Goal: Information Seeking & Learning: Check status

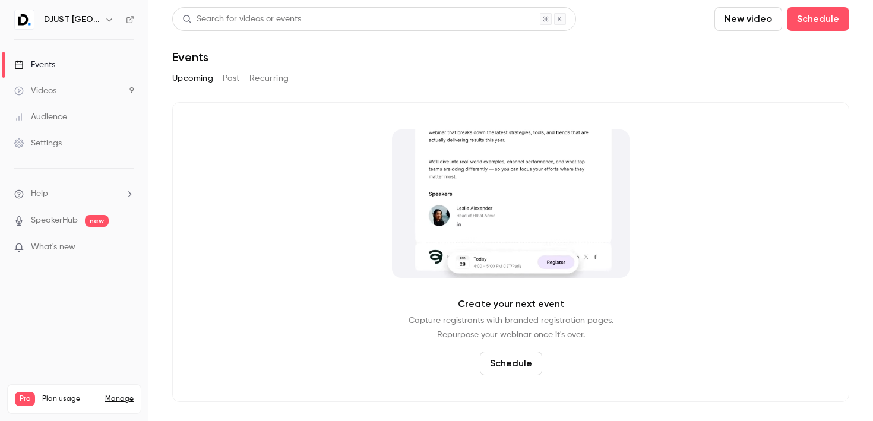
click at [105, 17] on icon "button" at bounding box center [110, 20] width 10 height 10
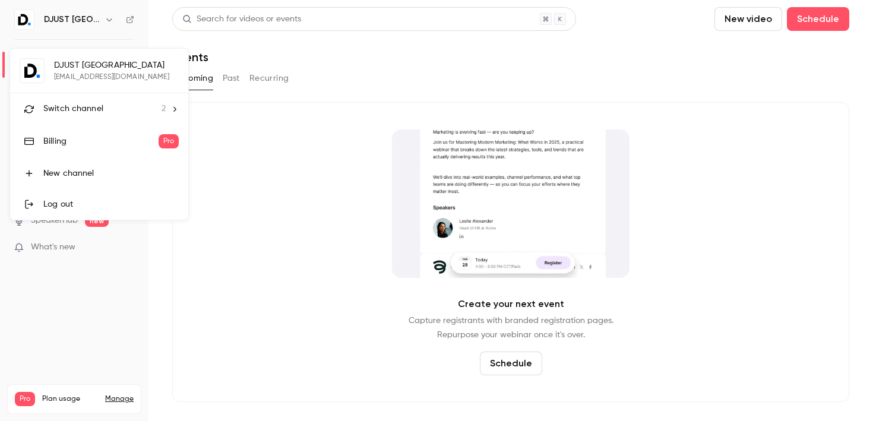
click at [290, 52] on div at bounding box center [436, 210] width 873 height 421
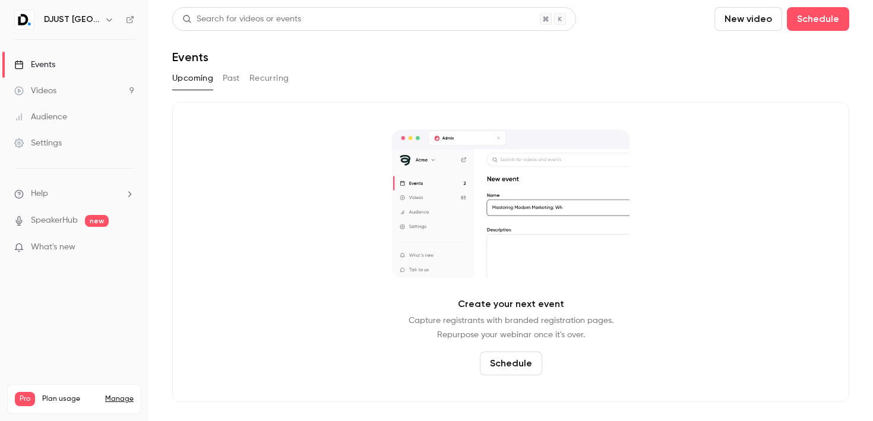
click at [236, 75] on button "Past" at bounding box center [231, 78] width 17 height 19
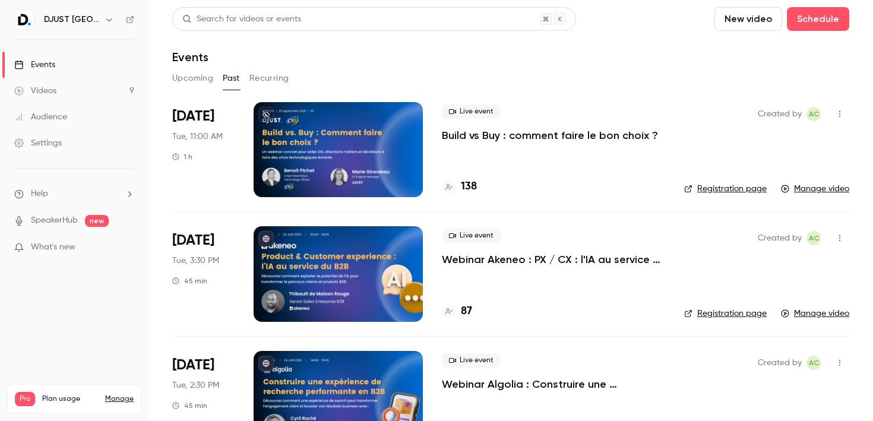
click at [497, 138] on p "Build vs Buy : comment faire le bon choix ?" at bounding box center [550, 135] width 216 height 14
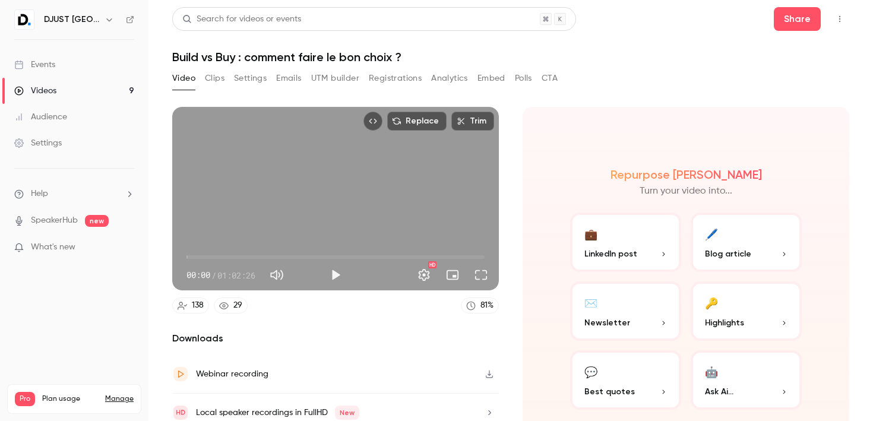
click at [393, 79] on button "Registrations" at bounding box center [395, 78] width 53 height 19
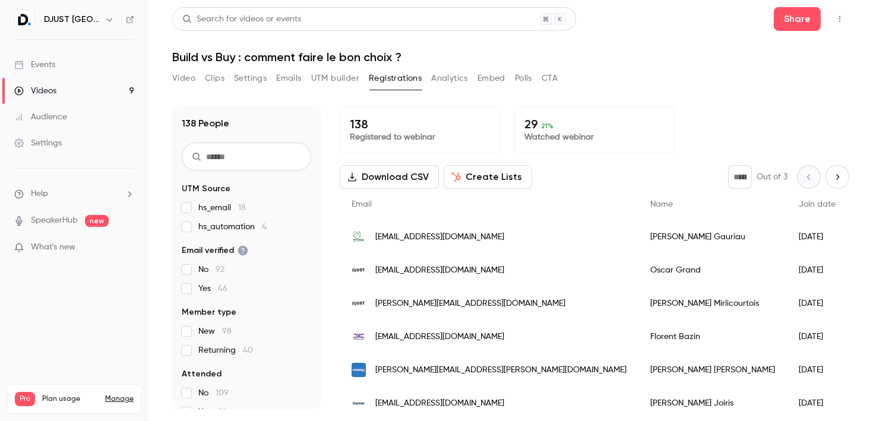
click at [245, 156] on input "text" at bounding box center [246, 157] width 129 height 29
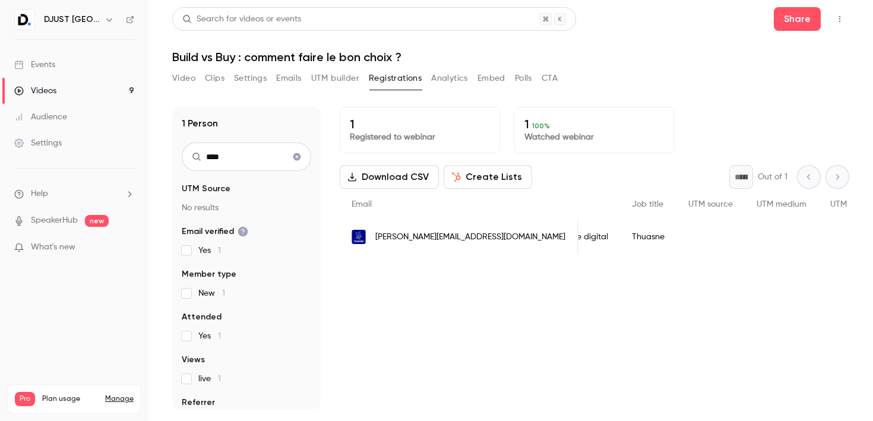
scroll to position [0, 446]
type input "****"
click at [431, 238] on span "[PERSON_NAME][EMAIL_ADDRESS][DOMAIN_NAME]" at bounding box center [470, 237] width 190 height 12
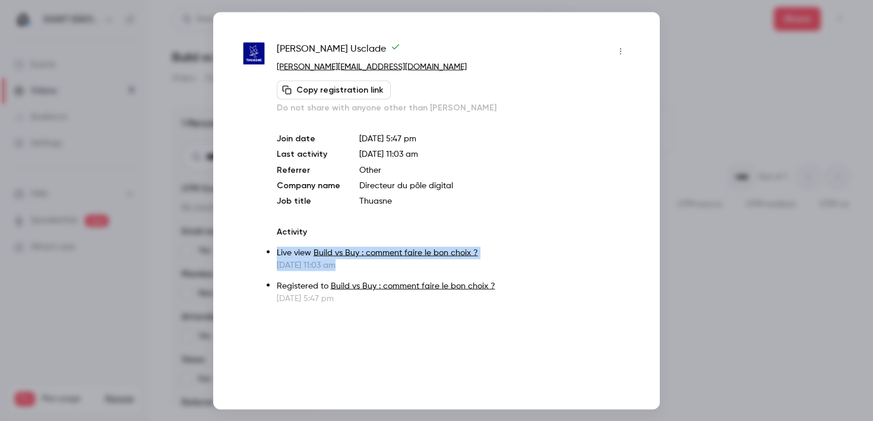
drag, startPoint x: 364, startPoint y: 268, endPoint x: 274, endPoint y: 247, distance: 92.8
click at [274, 247] on div "[PERSON_NAME] [PERSON_NAME][EMAIL_ADDRESS][DOMAIN_NAME] Copy registration link …" at bounding box center [436, 173] width 387 height 262
click at [370, 269] on p "[DATE] 11:03 am" at bounding box center [453, 265] width 353 height 12
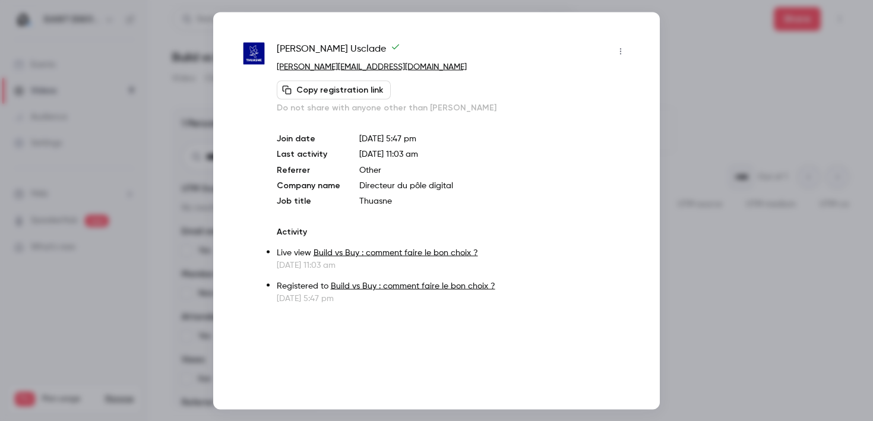
click at [735, 68] on div at bounding box center [436, 210] width 873 height 421
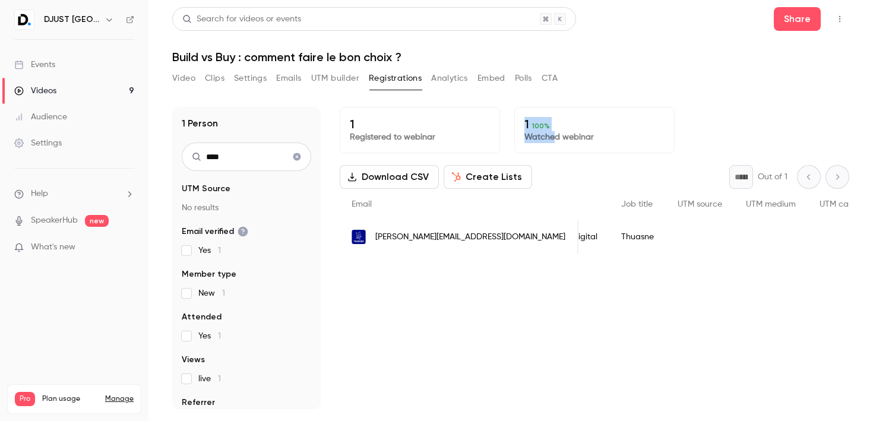
drag, startPoint x: 554, startPoint y: 141, endPoint x: 525, endPoint y: 120, distance: 36.1
click at [525, 120] on div "1 100 % Watched webinar" at bounding box center [594, 130] width 160 height 46
drag, startPoint x: 585, startPoint y: 147, endPoint x: 520, endPoint y: 121, distance: 70.0
click at [520, 121] on div "1 100 % Watched webinar" at bounding box center [594, 130] width 160 height 46
click at [543, 140] on p "Watched webinar" at bounding box center [594, 137] width 140 height 12
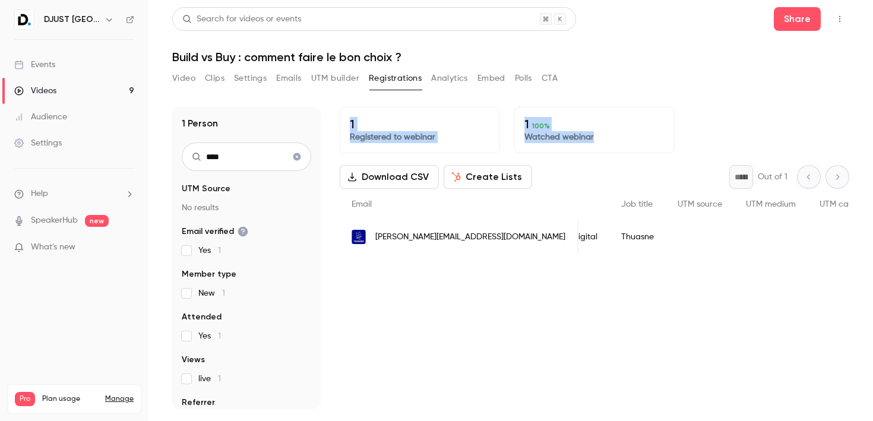
drag, startPoint x: 598, startPoint y: 142, endPoint x: 495, endPoint y: 113, distance: 106.8
click at [495, 113] on div "1 Registered to webinar 1 100 % Watched webinar" at bounding box center [594, 130] width 509 height 46
click at [384, 371] on div "1 Registered to webinar 1 100 % Watched webinar Download CSV Create Lists * Out…" at bounding box center [594, 258] width 509 height 302
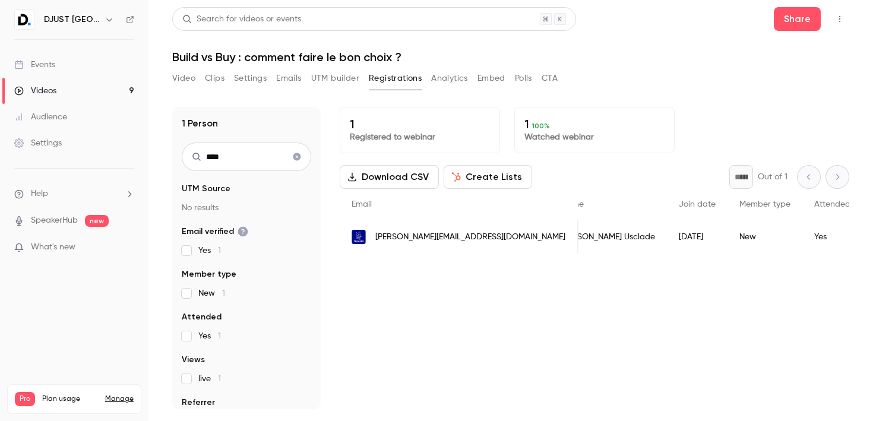
scroll to position [0, 0]
click at [226, 161] on input "****" at bounding box center [246, 157] width 129 height 29
click at [695, 243] on div "[DATE]" at bounding box center [725, 236] width 61 height 33
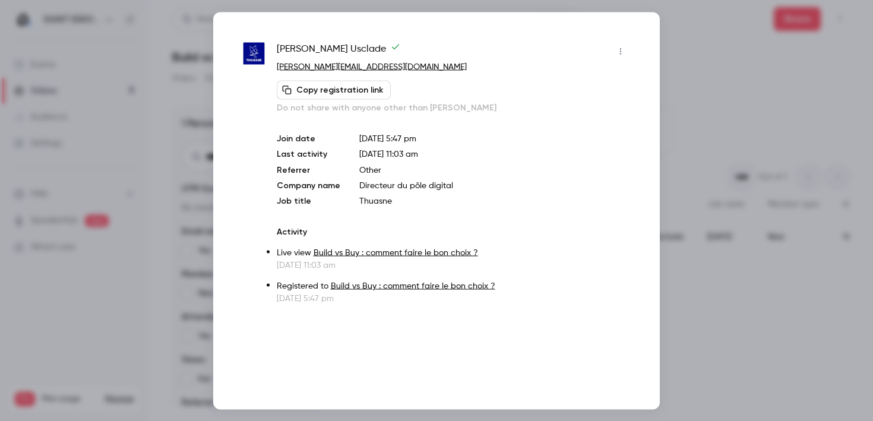
click at [702, 57] on div at bounding box center [436, 210] width 873 height 421
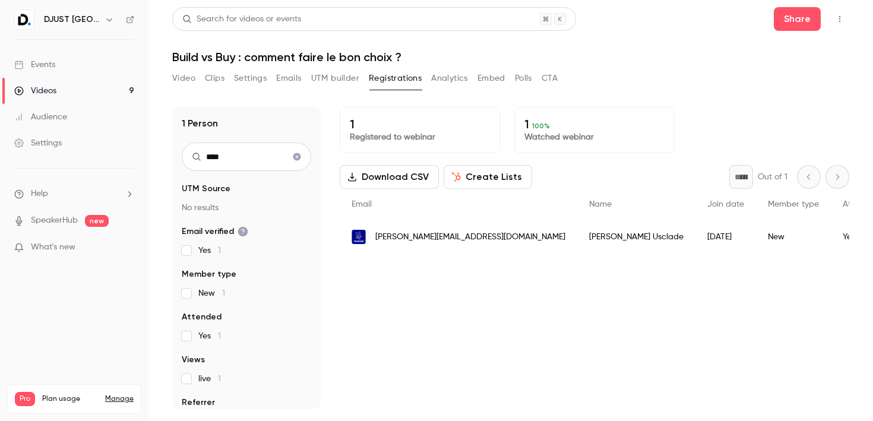
click at [455, 240] on span "[PERSON_NAME][EMAIL_ADDRESS][DOMAIN_NAME]" at bounding box center [470, 237] width 190 height 12
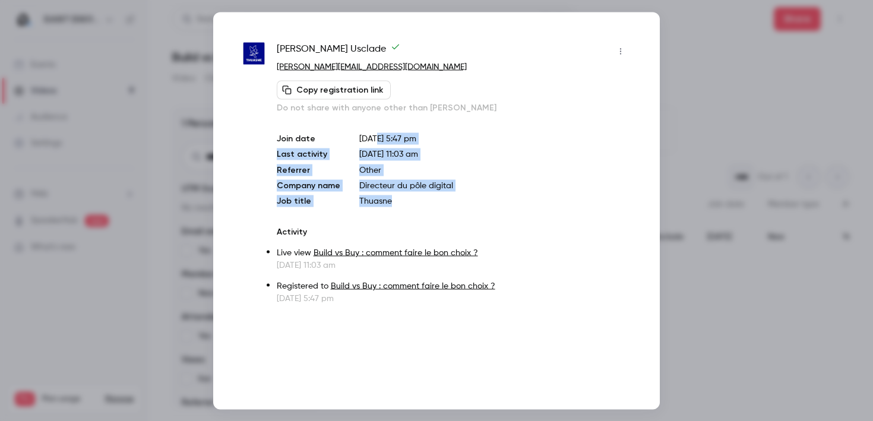
drag, startPoint x: 390, startPoint y: 192, endPoint x: 373, endPoint y: 143, distance: 51.5
click at [373, 143] on div "Join date [DATE] 5:47 pm Last activity [DATE] 11:03 am Referrer Other Company n…" at bounding box center [453, 169] width 353 height 74
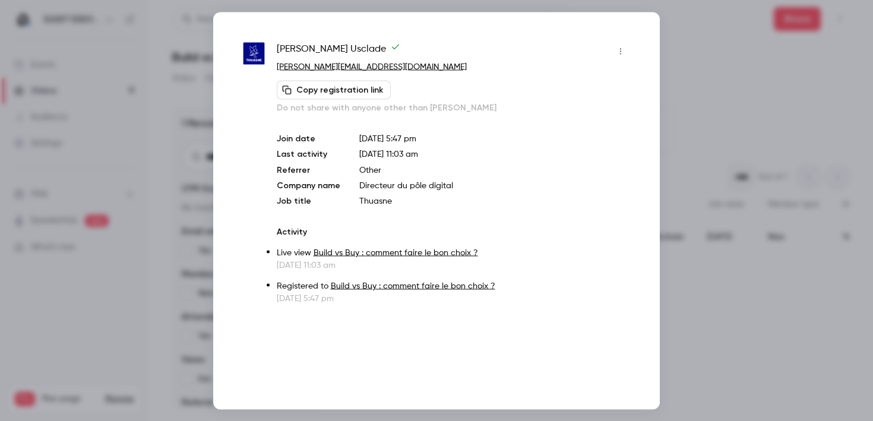
click at [364, 140] on p "[DATE] 5:47 pm" at bounding box center [494, 138] width 271 height 12
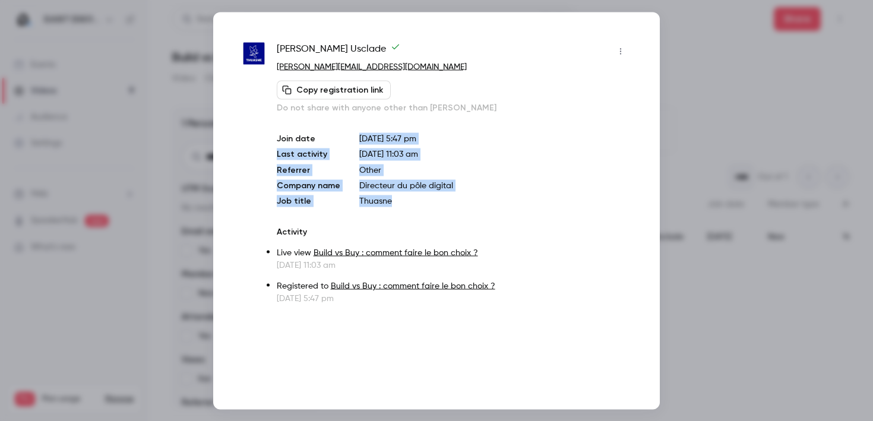
drag, startPoint x: 353, startPoint y: 139, endPoint x: 396, endPoint y: 203, distance: 77.1
click at [397, 203] on div "Join date [DATE] 5:47 pm Last activity [DATE] 11:03 am Referrer Other Company n…" at bounding box center [453, 169] width 353 height 74
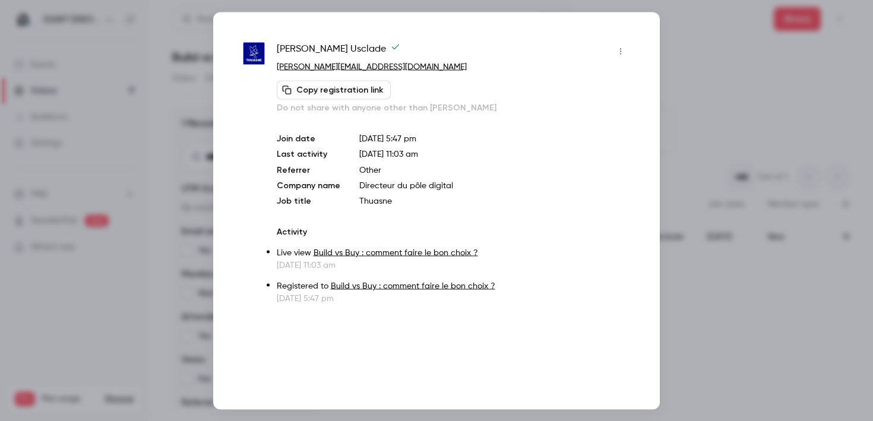
click at [710, 57] on div at bounding box center [436, 210] width 873 height 421
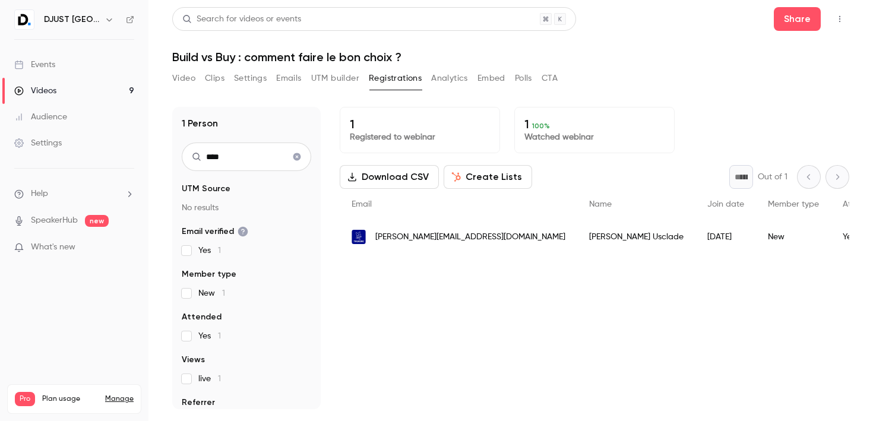
click at [413, 232] on span "[PERSON_NAME][EMAIL_ADDRESS][DOMAIN_NAME]" at bounding box center [470, 237] width 190 height 12
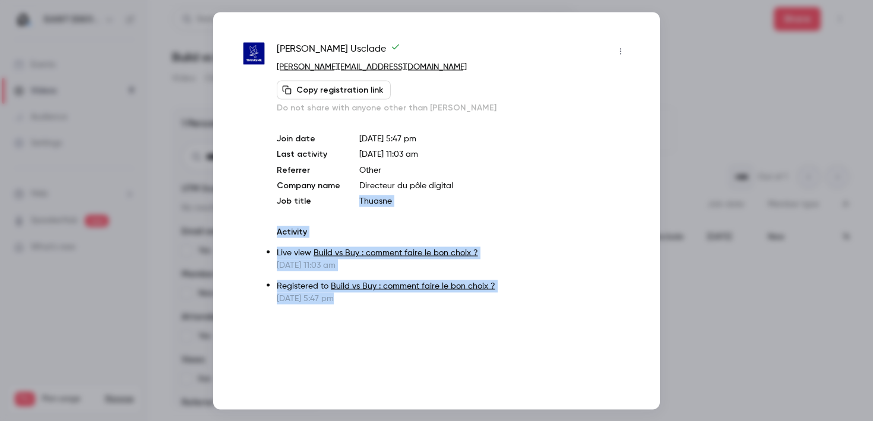
drag, startPoint x: 357, startPoint y: 302, endPoint x: 347, endPoint y: 194, distance: 108.6
click at [347, 194] on div "[PERSON_NAME] [PERSON_NAME][EMAIL_ADDRESS][DOMAIN_NAME] Copy registration link …" at bounding box center [453, 173] width 353 height 262
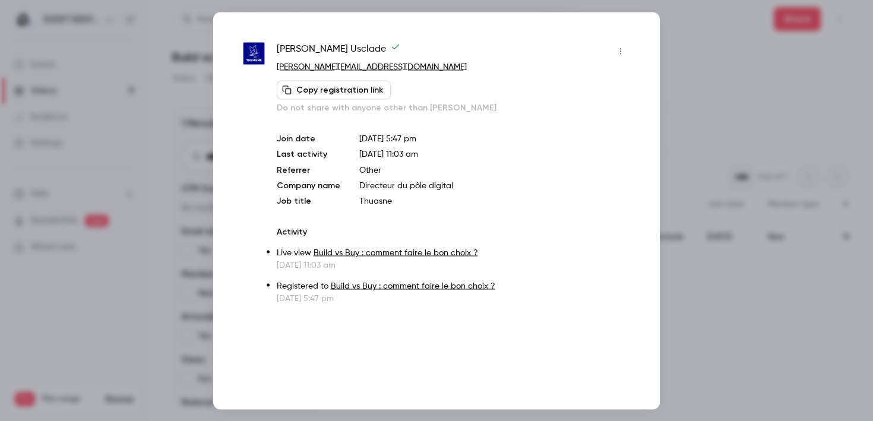
click at [692, 48] on div at bounding box center [436, 210] width 873 height 421
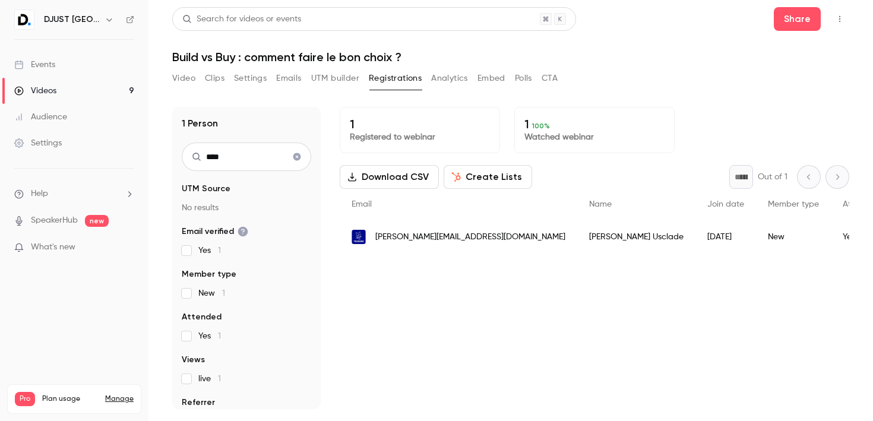
click at [175, 77] on button "Video" at bounding box center [183, 78] width 23 height 19
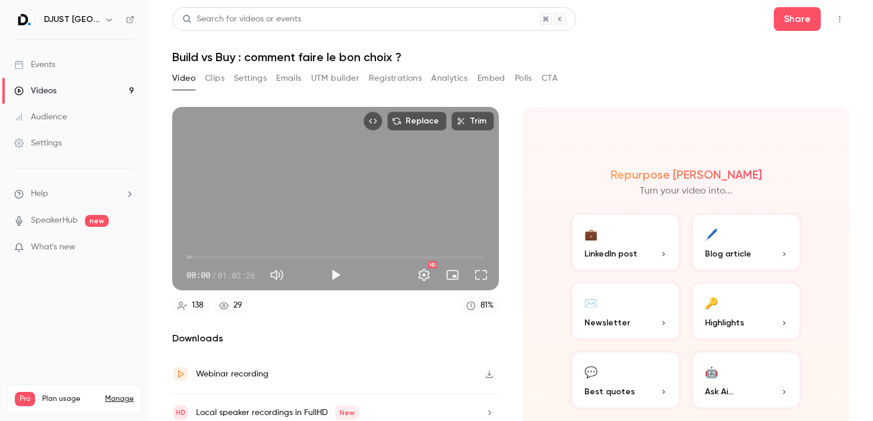
click at [215, 73] on button "Clips" at bounding box center [215, 78] width 20 height 19
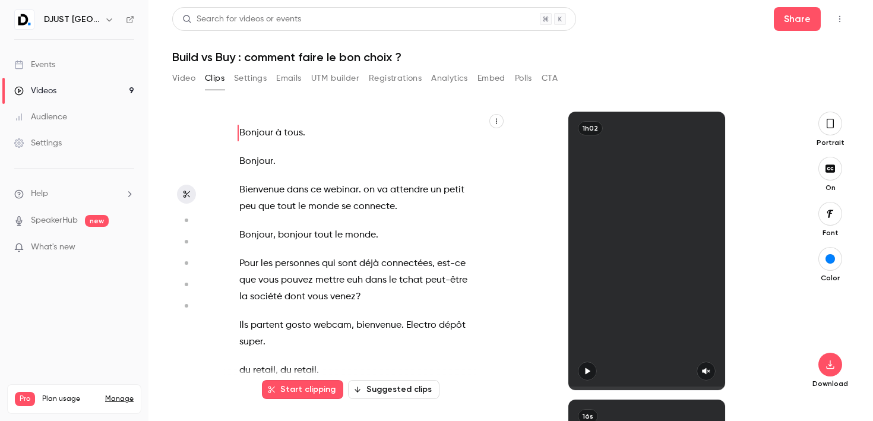
click at [253, 75] on button "Settings" at bounding box center [250, 78] width 33 height 19
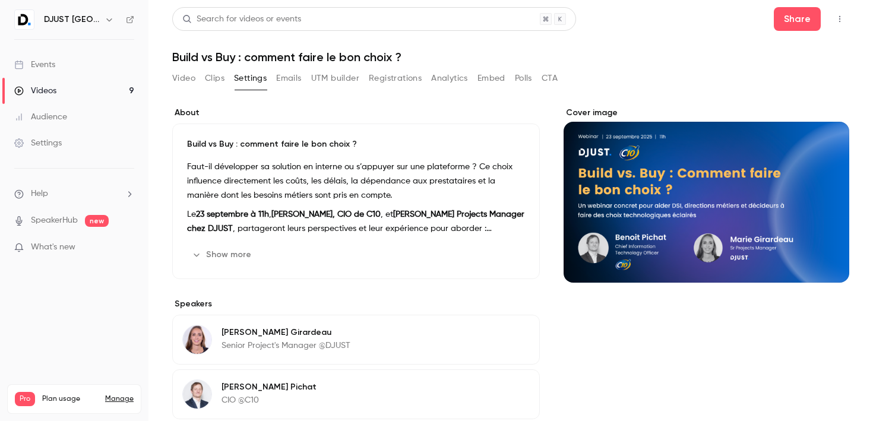
click at [289, 78] on button "Emails" at bounding box center [288, 78] width 25 height 19
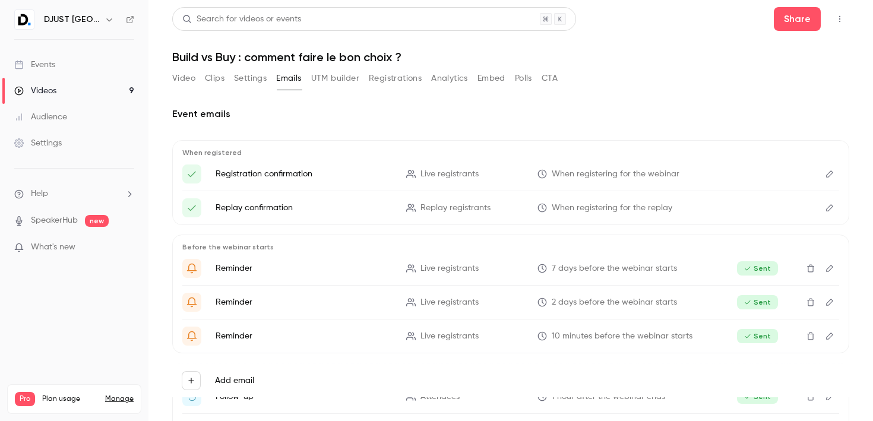
click at [332, 80] on button "UTM builder" at bounding box center [335, 78] width 48 height 19
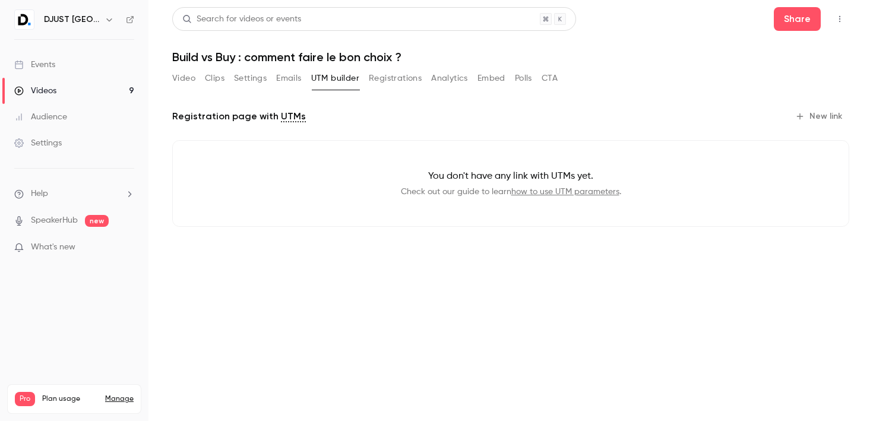
click at [409, 79] on button "Registrations" at bounding box center [395, 78] width 53 height 19
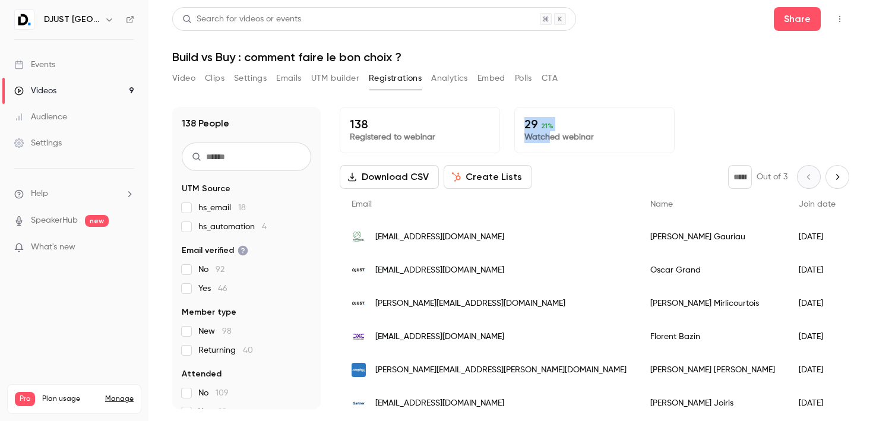
drag, startPoint x: 552, startPoint y: 135, endPoint x: 517, endPoint y: 110, distance: 43.0
click at [517, 110] on div "29 21 % Watched webinar" at bounding box center [594, 130] width 160 height 46
click at [460, 97] on div "138 People UTM Source hs_email 18 hs_automation 4 Email verified No 92 Yes 46 M…" at bounding box center [510, 251] width 677 height 316
click at [454, 74] on button "Analytics" at bounding box center [449, 78] width 37 height 19
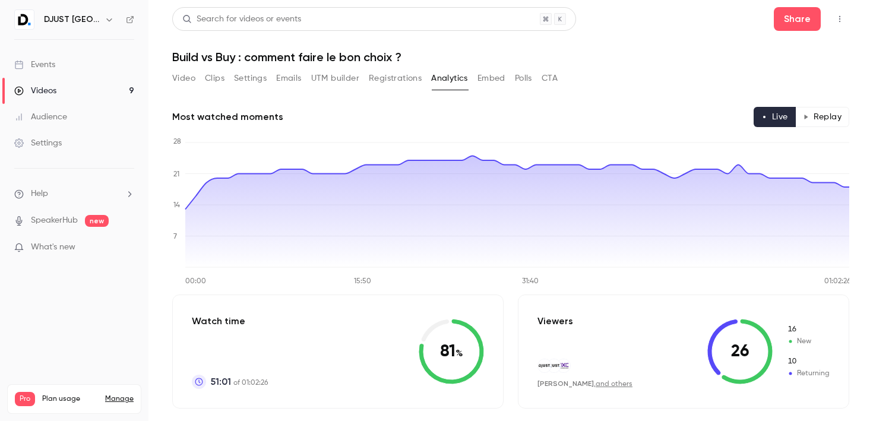
click at [825, 118] on button "Replay" at bounding box center [822, 117] width 54 height 20
